Goal: Task Accomplishment & Management: Complete application form

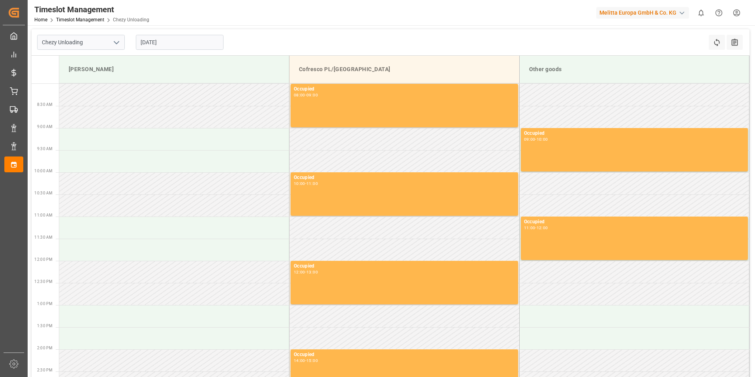
click at [183, 41] on input "[DATE]" at bounding box center [180, 42] width 88 height 15
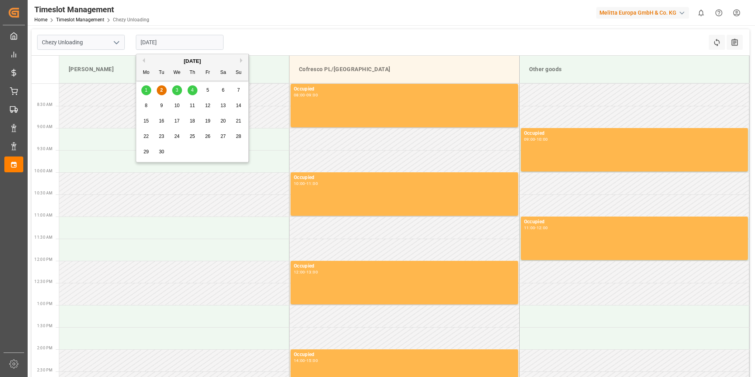
click at [191, 90] on span "4" at bounding box center [192, 90] width 3 height 6
type input "[DATE]"
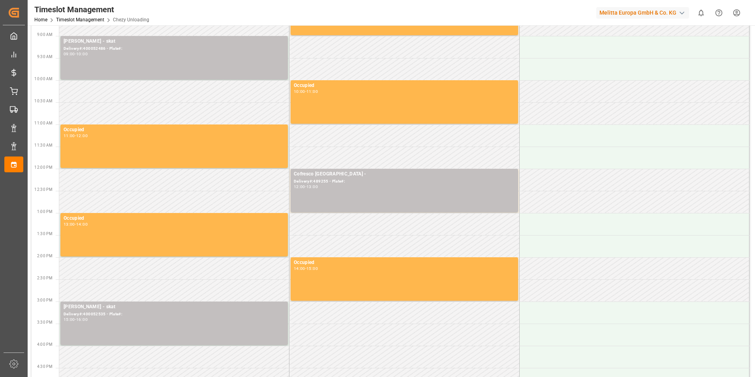
scroll to position [221, 0]
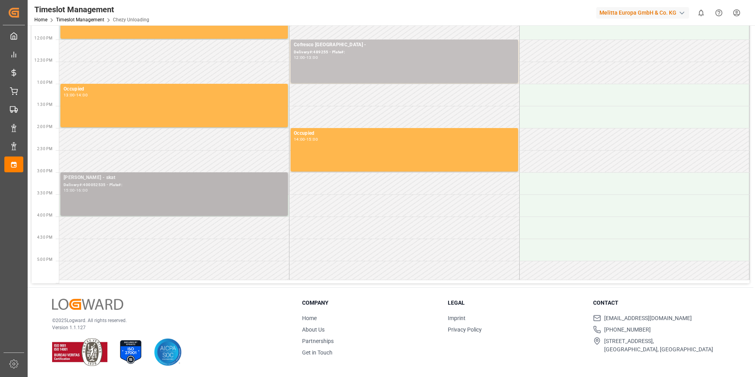
click at [108, 189] on div "15:00 - 16:00" at bounding box center [174, 190] width 221 height 4
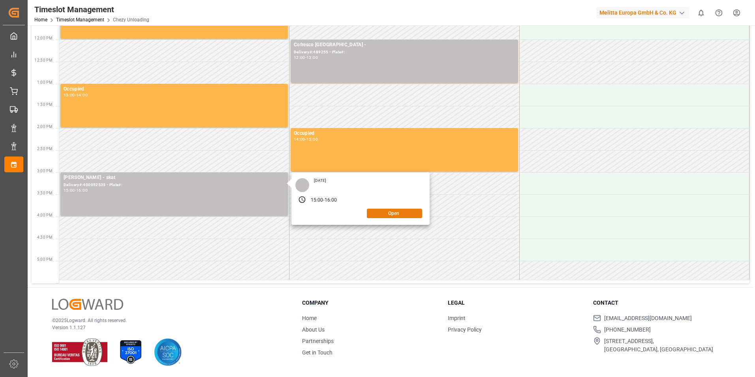
click at [381, 216] on button "Open" at bounding box center [394, 213] width 55 height 9
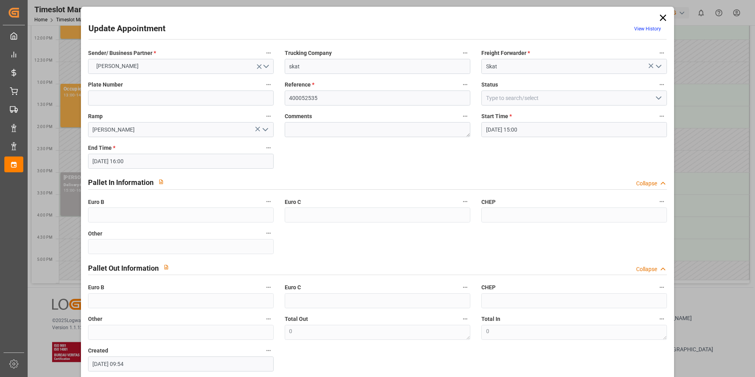
click at [416, 156] on div "Sender/ Business Partner * [PERSON_NAME] Trucking Company skat Freight Forwarde…" at bounding box center [378, 209] width 590 height 329
click at [367, 103] on input "400052535" at bounding box center [378, 97] width 186 height 15
drag, startPoint x: 367, startPoint y: 103, endPoint x: 269, endPoint y: 96, distance: 98.2
click at [274, 98] on div "Sender/ Business Partner * [PERSON_NAME] Trucking Company skat Freight Forwarde…" at bounding box center [378, 209] width 590 height 329
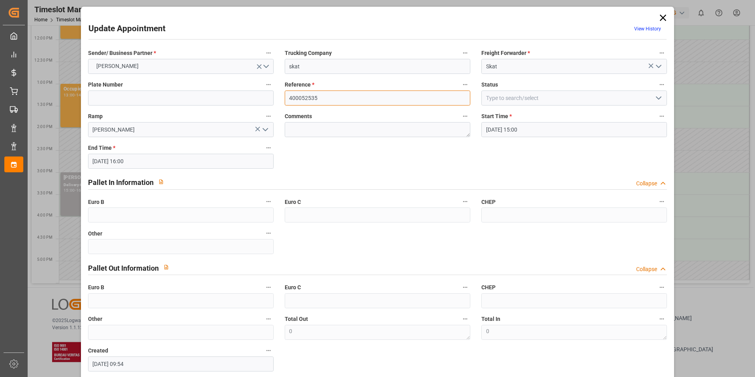
paste input "419"
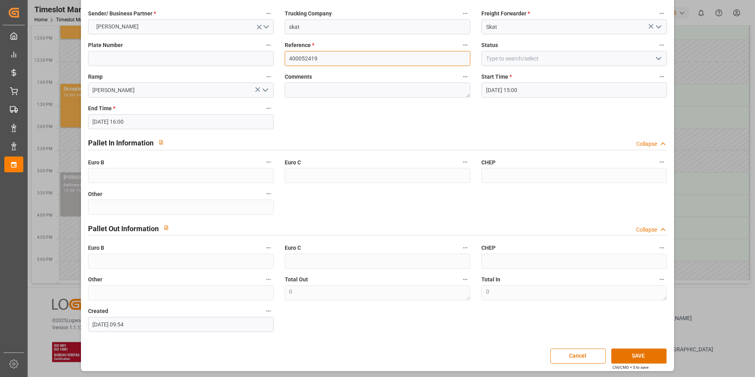
scroll to position [40, 0]
type input "400052419"
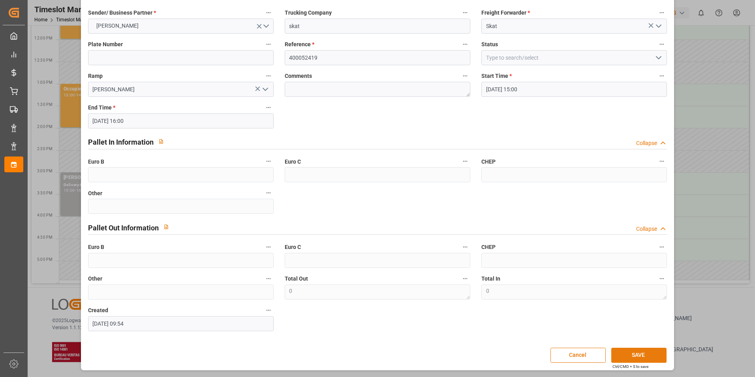
click at [639, 355] on button "SAVE" at bounding box center [638, 355] width 55 height 15
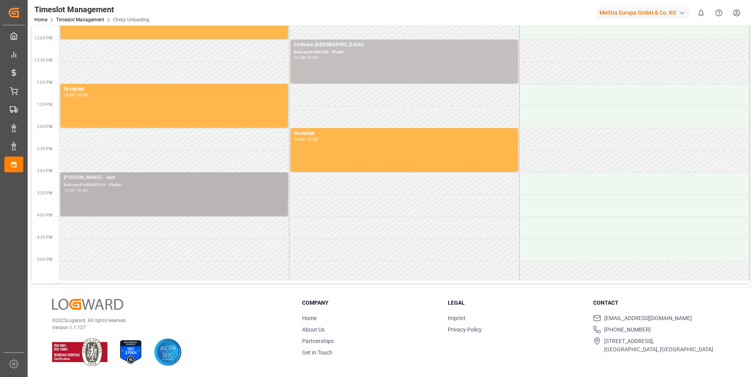
click at [209, 209] on div "[PERSON_NAME] - skat Delivery#:400052419 - Plate#: 15:00 - 16:00" at bounding box center [174, 194] width 221 height 40
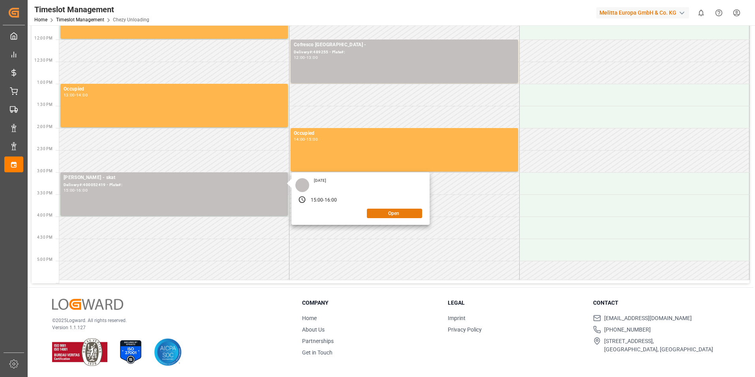
click at [412, 215] on button "Open" at bounding box center [394, 213] width 55 height 9
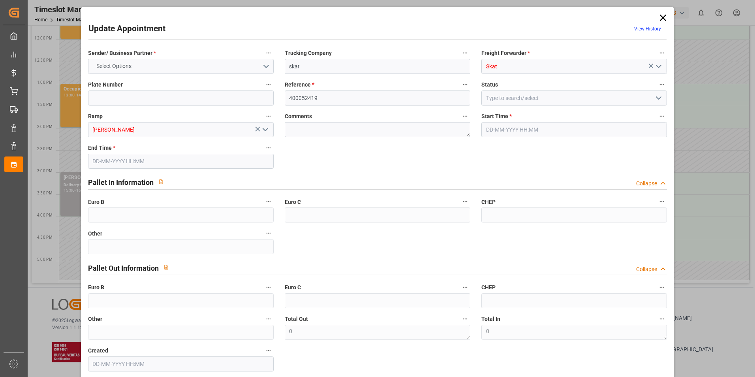
type input "[DATE] 15:00"
type input "[DATE] 16:00"
type input "[DATE] 09:54"
drag, startPoint x: 661, startPoint y: 17, endPoint x: 620, endPoint y: 21, distance: 41.3
click at [661, 17] on icon at bounding box center [663, 18] width 6 height 6
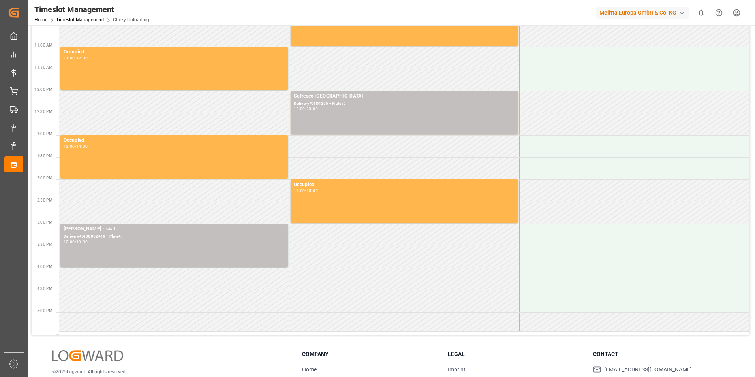
scroll to position [63, 0]
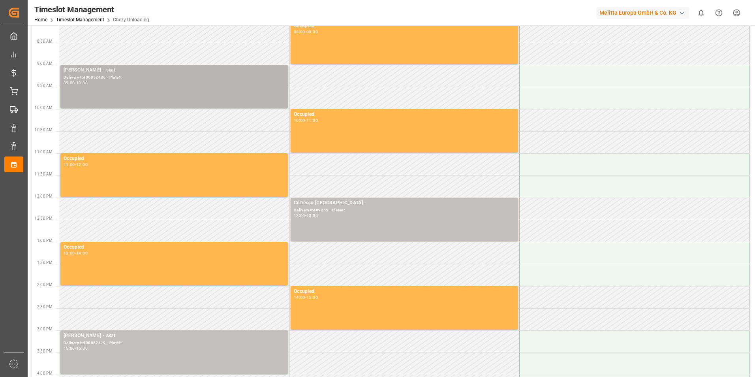
click at [174, 88] on div "[PERSON_NAME] - skat Delivery#:400052486 - Plate#: 09:00 - 10:00" at bounding box center [174, 86] width 221 height 40
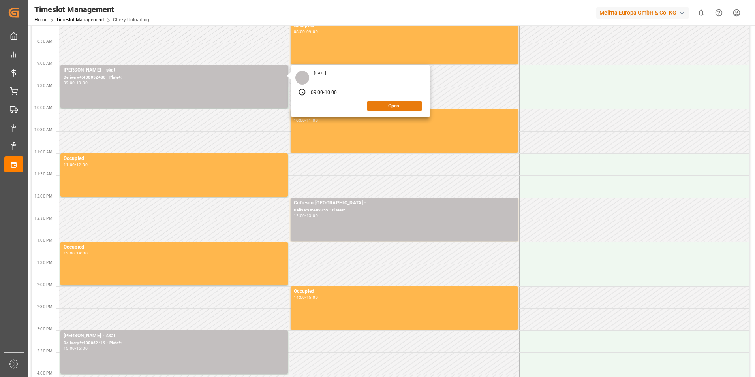
click at [389, 107] on button "Open" at bounding box center [394, 105] width 55 height 9
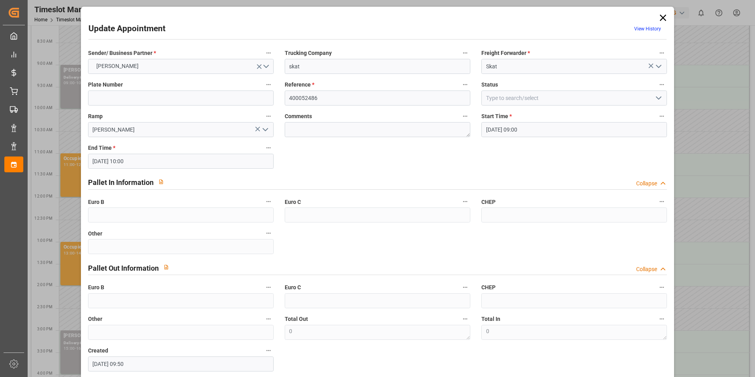
click at [662, 19] on icon at bounding box center [663, 18] width 6 height 6
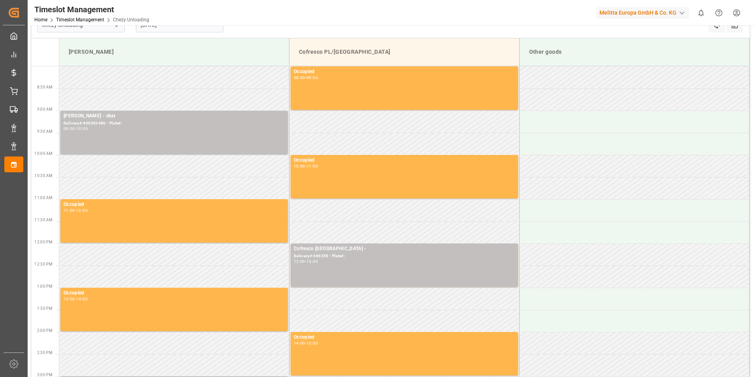
scroll to position [0, 0]
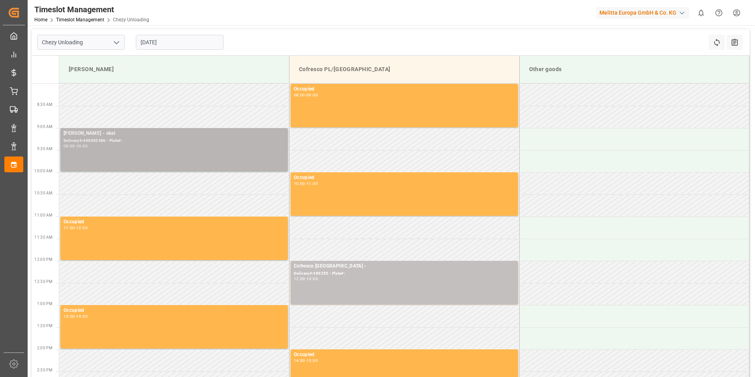
click at [140, 144] on div "09:00 - 10:00" at bounding box center [174, 146] width 221 height 4
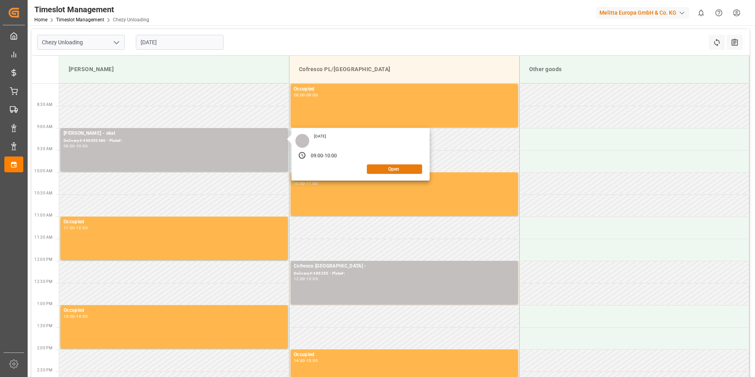
click at [385, 171] on button "Open" at bounding box center [394, 168] width 55 height 9
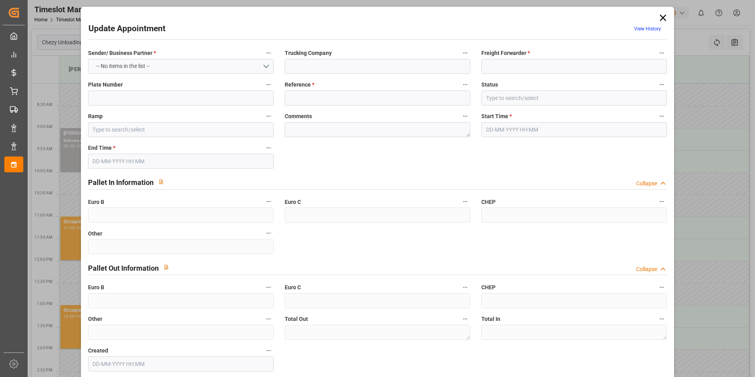
type input "skat"
type input "Skat"
type input "400052486"
type input "[PERSON_NAME]"
type textarea "0"
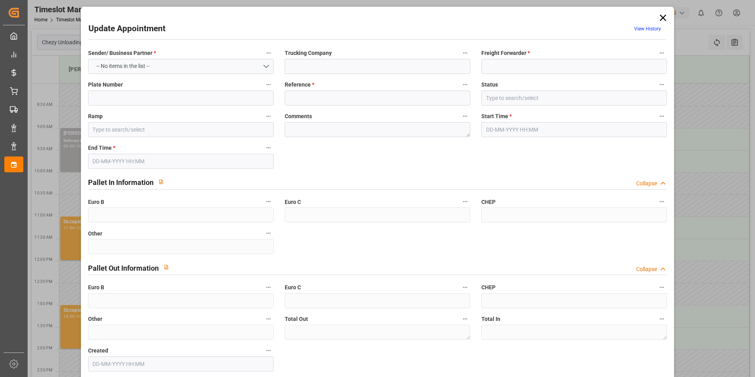
type textarea "0"
type input "[DATE] 09:00"
type input "[DATE] 10:00"
type input "[DATE] 09:50"
click at [662, 16] on icon at bounding box center [663, 17] width 11 height 11
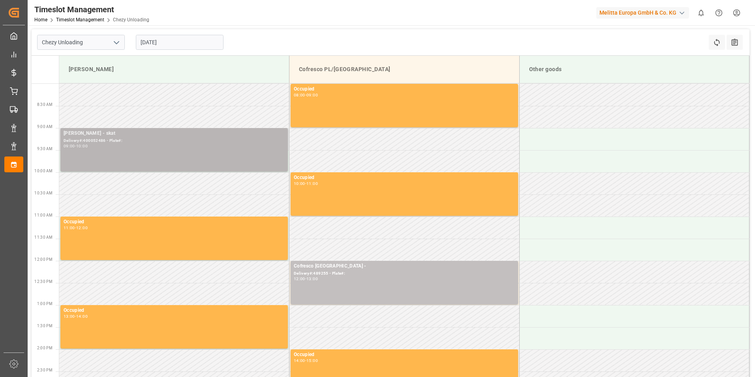
click at [175, 158] on div "[PERSON_NAME] - skat Delivery#:400052486 - Plate#: 09:00 - 10:00" at bounding box center [174, 150] width 221 height 40
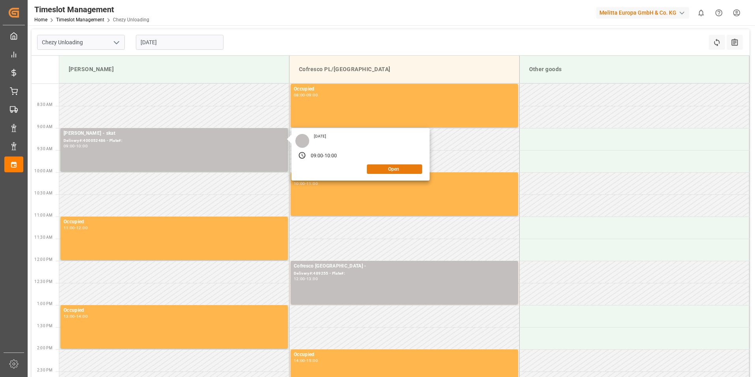
click at [392, 169] on button "Open" at bounding box center [394, 168] width 55 height 9
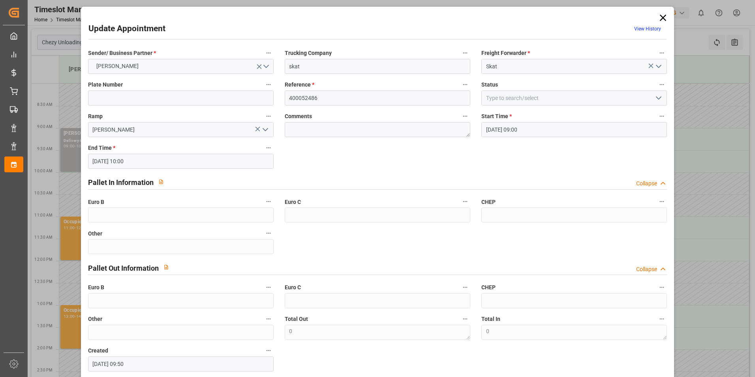
drag, startPoint x: 660, startPoint y: 14, endPoint x: 634, endPoint y: 12, distance: 26.1
click at [660, 14] on icon at bounding box center [663, 17] width 11 height 11
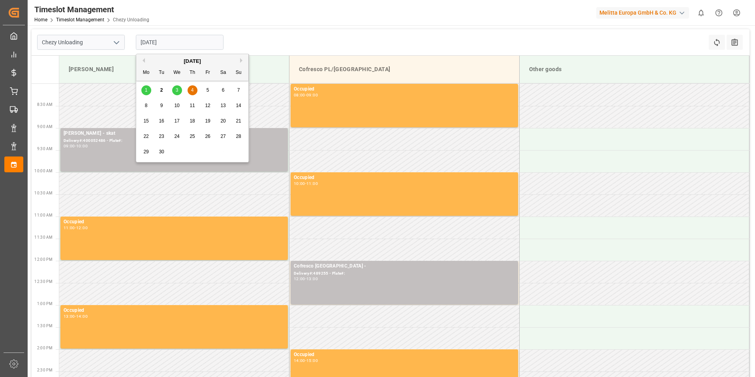
click at [173, 43] on input "[DATE]" at bounding box center [180, 42] width 88 height 15
click at [195, 88] on div "4" at bounding box center [193, 90] width 10 height 9
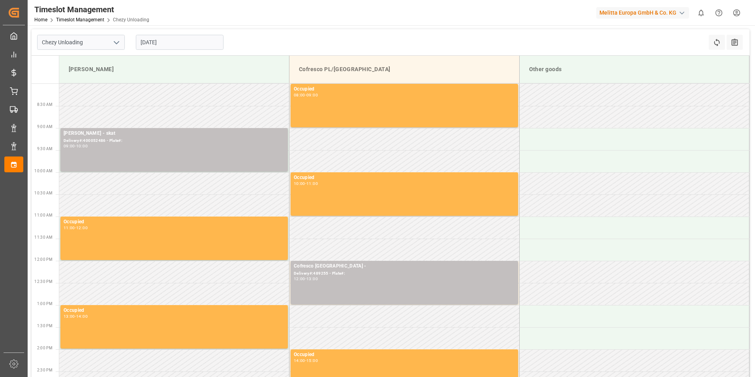
click at [184, 47] on input "[DATE]" at bounding box center [180, 42] width 88 height 15
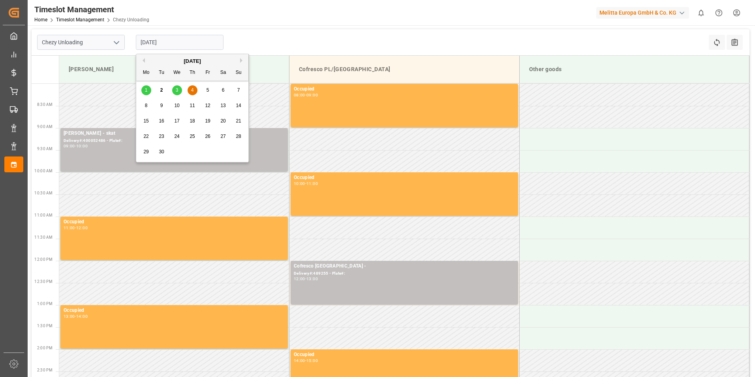
click at [207, 87] on div "5" at bounding box center [208, 90] width 10 height 9
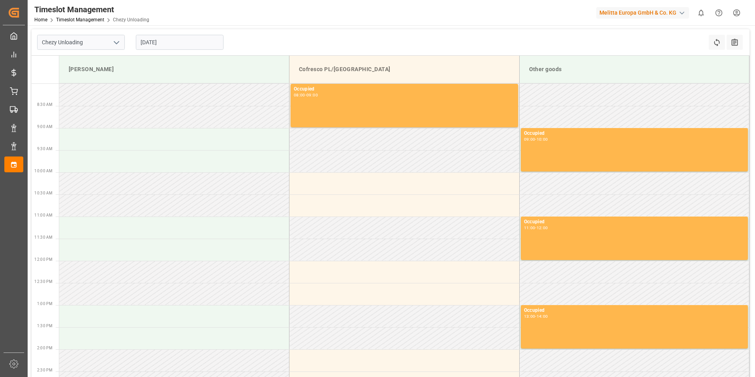
click at [163, 42] on input "[DATE]" at bounding box center [180, 42] width 88 height 15
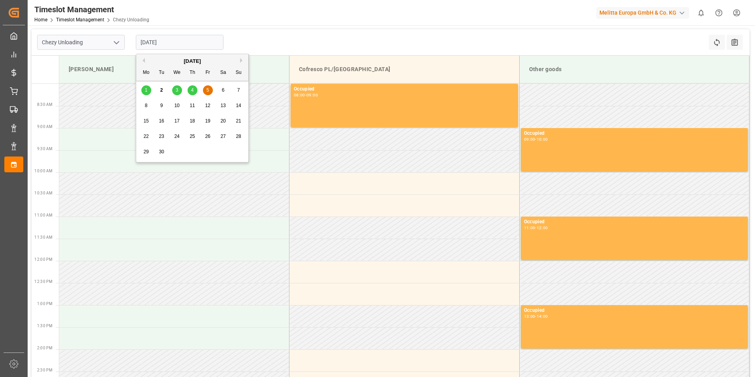
click at [190, 88] on div "4" at bounding box center [193, 90] width 10 height 9
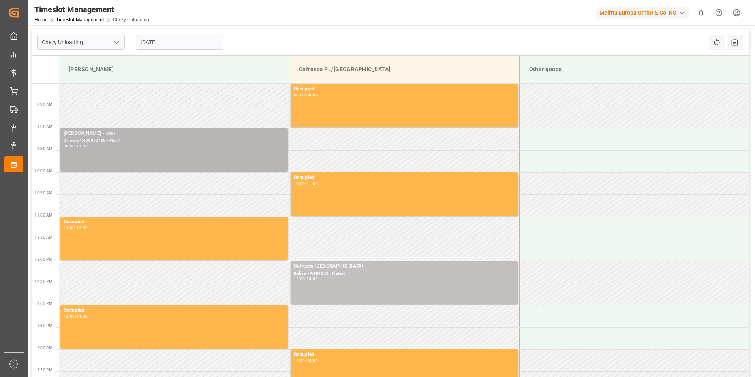
click at [185, 128] on div "[PERSON_NAME] - skat Delivery#:400052486 - Plate#: 09:00 - 10:00" at bounding box center [173, 149] width 227 height 43
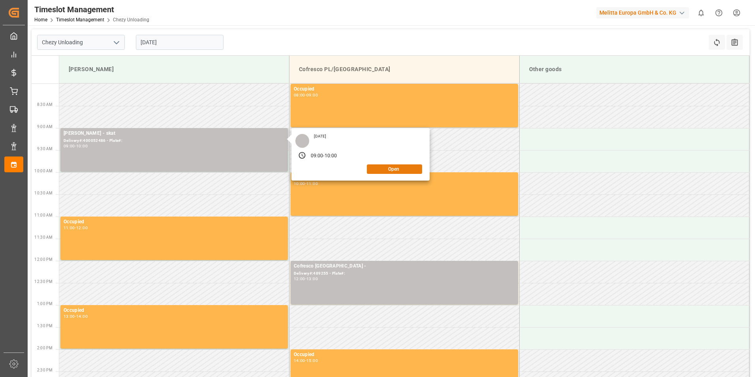
click at [391, 171] on button "Open" at bounding box center [394, 168] width 55 height 9
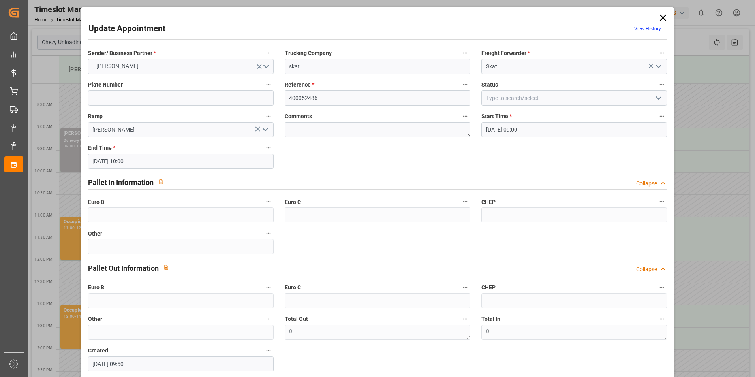
click at [658, 17] on icon at bounding box center [663, 17] width 11 height 11
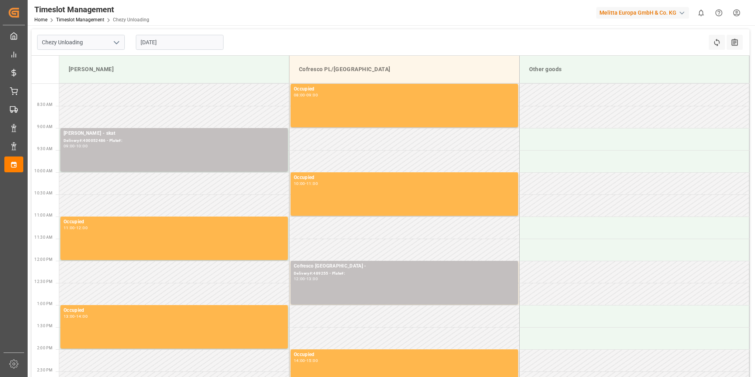
click at [186, 47] on input "[DATE]" at bounding box center [180, 42] width 88 height 15
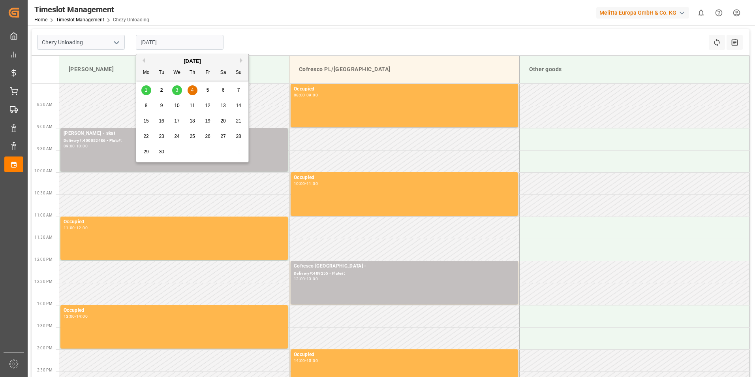
click at [209, 89] on span "5" at bounding box center [208, 90] width 3 height 6
type input "[DATE]"
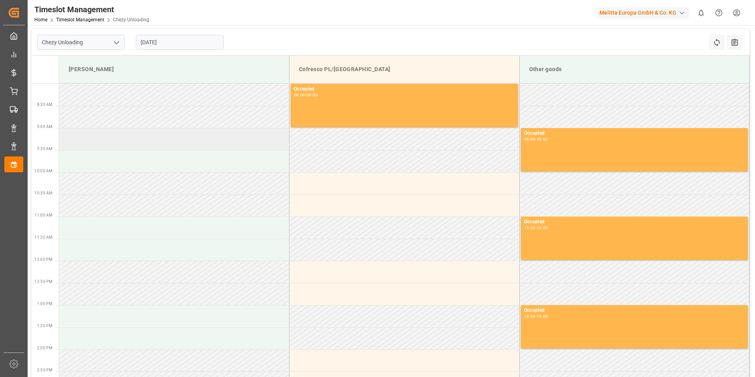
click at [164, 144] on td at bounding box center [174, 139] width 230 height 22
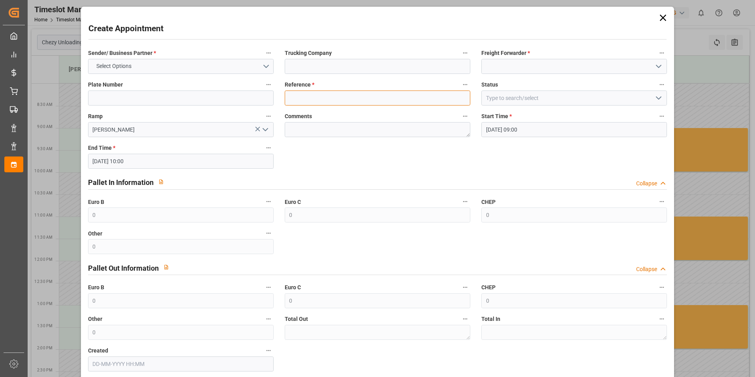
click at [322, 103] on input at bounding box center [378, 97] width 186 height 15
paste input "400052535"
type input "400052535"
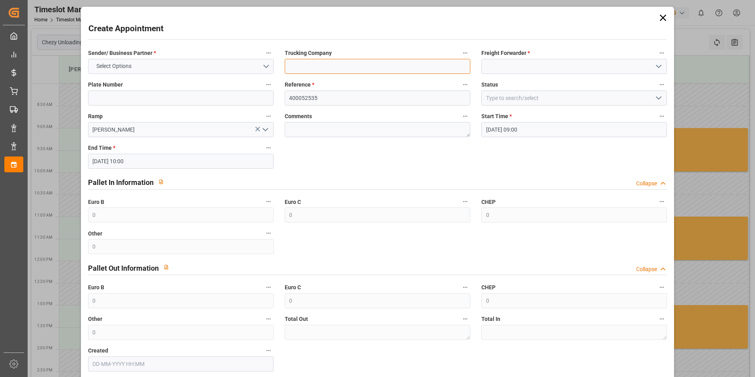
click at [387, 66] on input at bounding box center [378, 66] width 186 height 15
type input "skat"
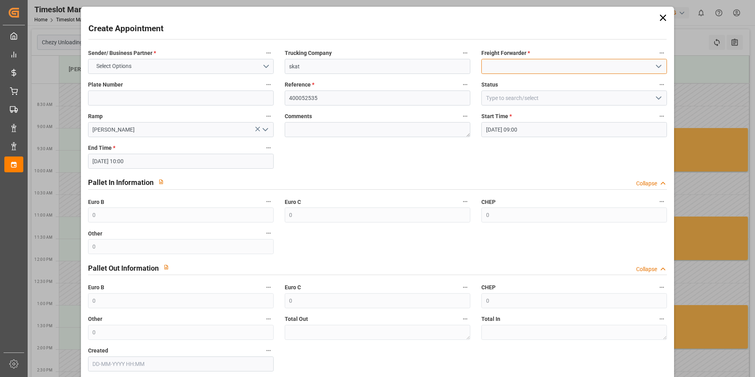
click at [516, 70] on input at bounding box center [574, 66] width 186 height 15
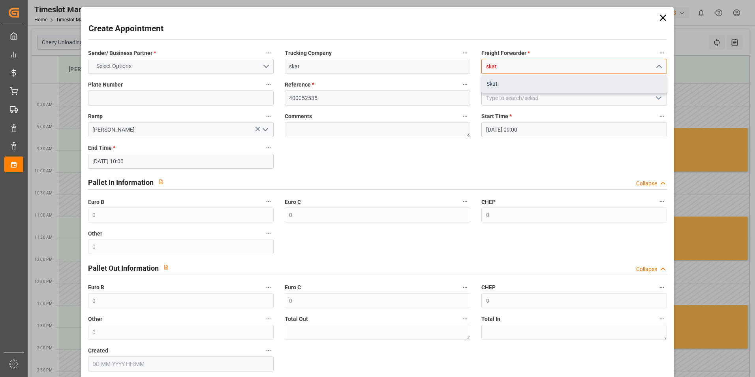
click at [524, 81] on div "Skat" at bounding box center [574, 84] width 185 height 18
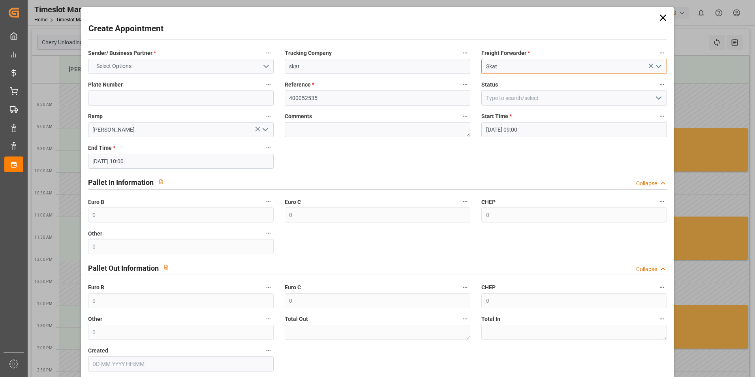
type input "Skat"
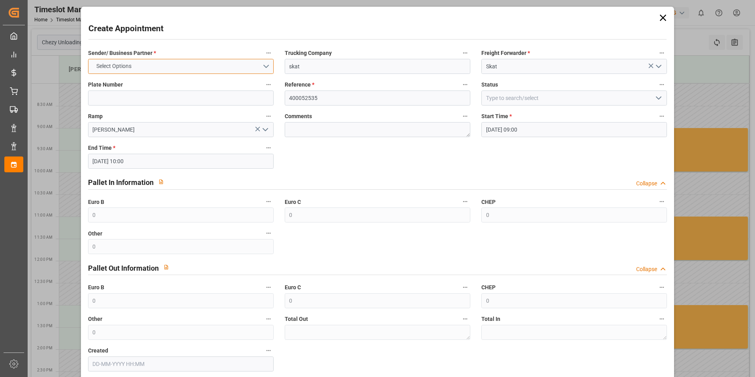
click at [177, 67] on button "Select Options" at bounding box center [181, 66] width 186 height 15
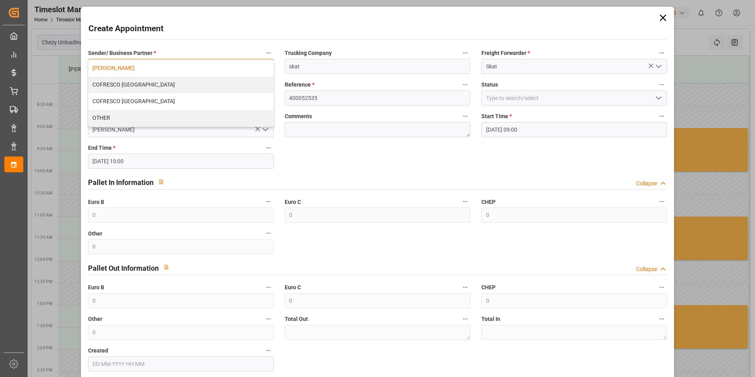
click at [172, 67] on div "[PERSON_NAME]" at bounding box center [180, 68] width 185 height 17
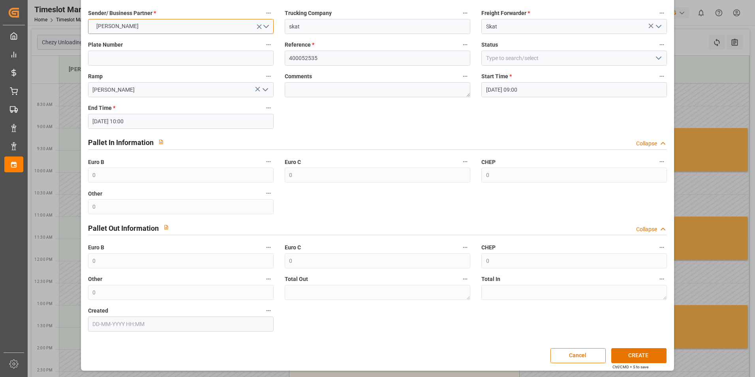
scroll to position [40, 0]
click at [646, 353] on button "CREATE" at bounding box center [638, 355] width 55 height 15
